Goal: Navigation & Orientation: Find specific page/section

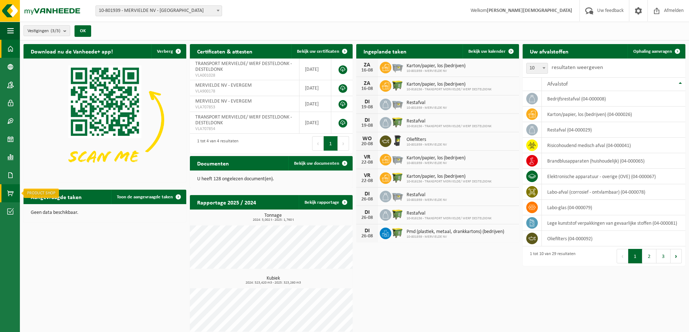
click at [11, 195] on span at bounding box center [10, 193] width 7 height 18
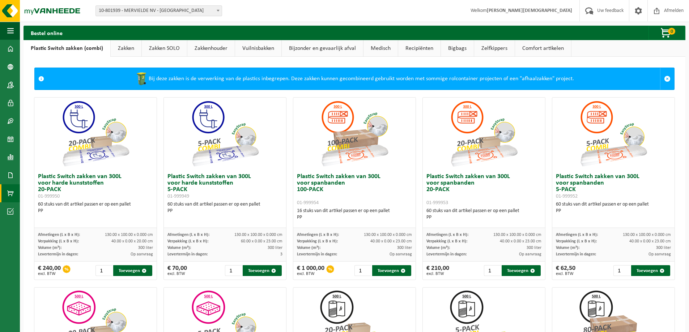
click at [255, 50] on link "Vuilnisbakken" at bounding box center [258, 48] width 46 height 17
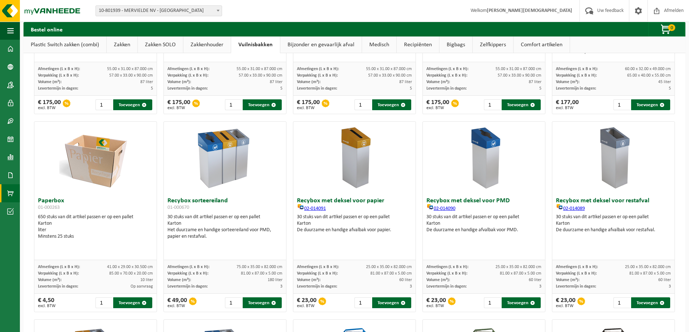
scroll to position [145, 0]
click at [229, 166] on img at bounding box center [225, 158] width 72 height 72
click at [222, 153] on img at bounding box center [225, 158] width 72 height 72
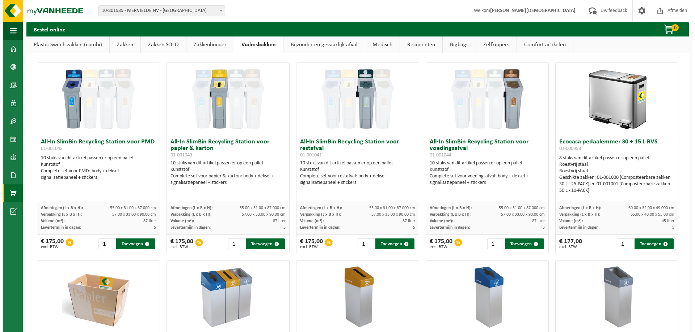
scroll to position [0, 0]
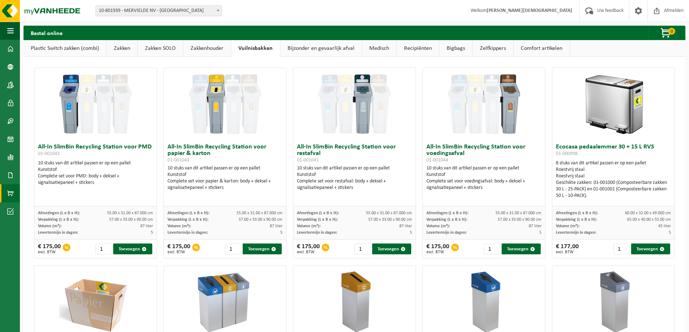
click at [221, 126] on img at bounding box center [225, 104] width 72 height 72
click at [378, 118] on img at bounding box center [354, 104] width 72 height 72
click at [313, 152] on h3 "All-In SlimBin Recycling Station voor restafval 01-001041" at bounding box center [354, 154] width 115 height 20
click at [489, 44] on link "Zelfkippers" at bounding box center [493, 48] width 41 height 17
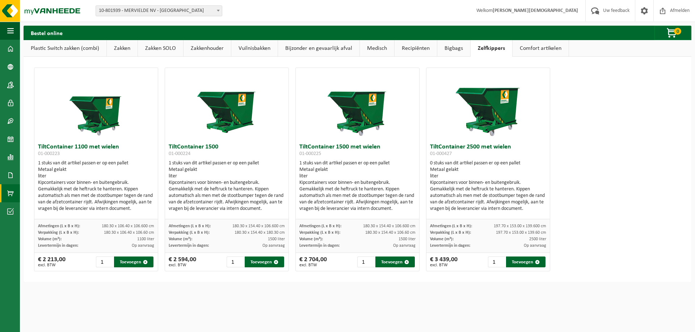
click at [544, 50] on link "Comfort artikelen" at bounding box center [540, 48] width 56 height 17
